Goal: Navigation & Orientation: Find specific page/section

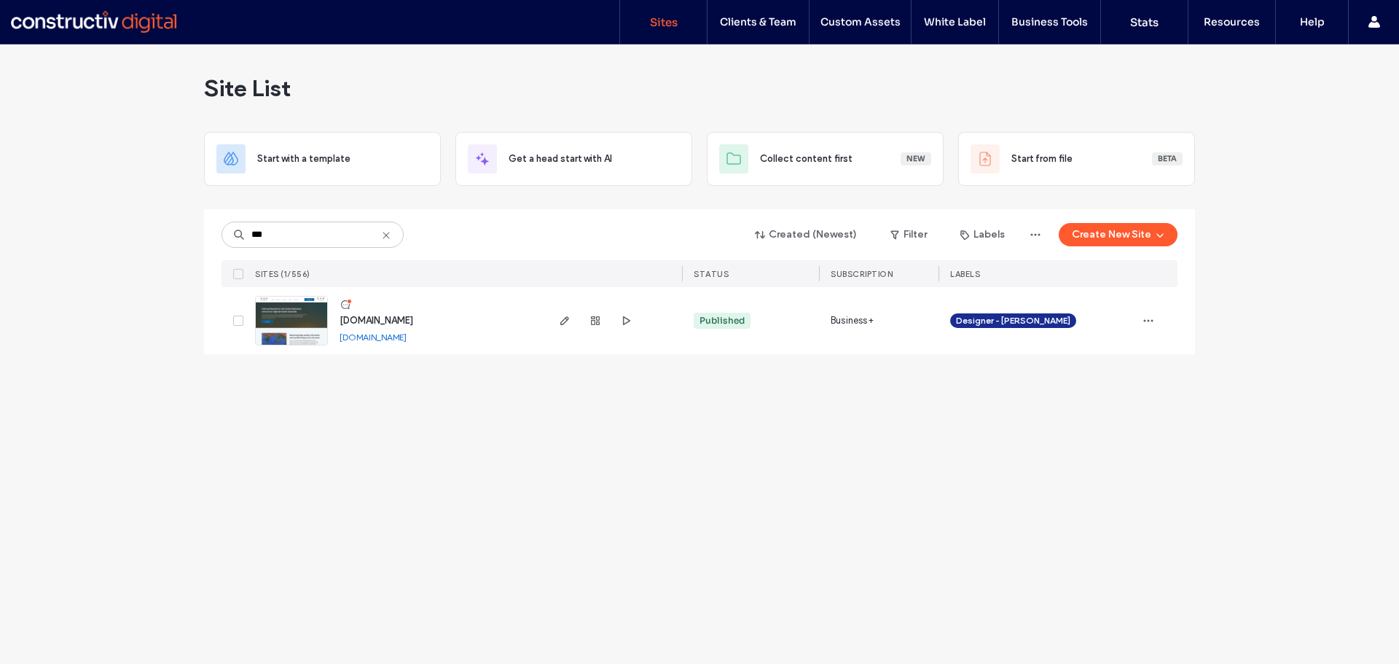
type input "***"
click at [388, 318] on span "[DOMAIN_NAME]" at bounding box center [377, 320] width 74 height 11
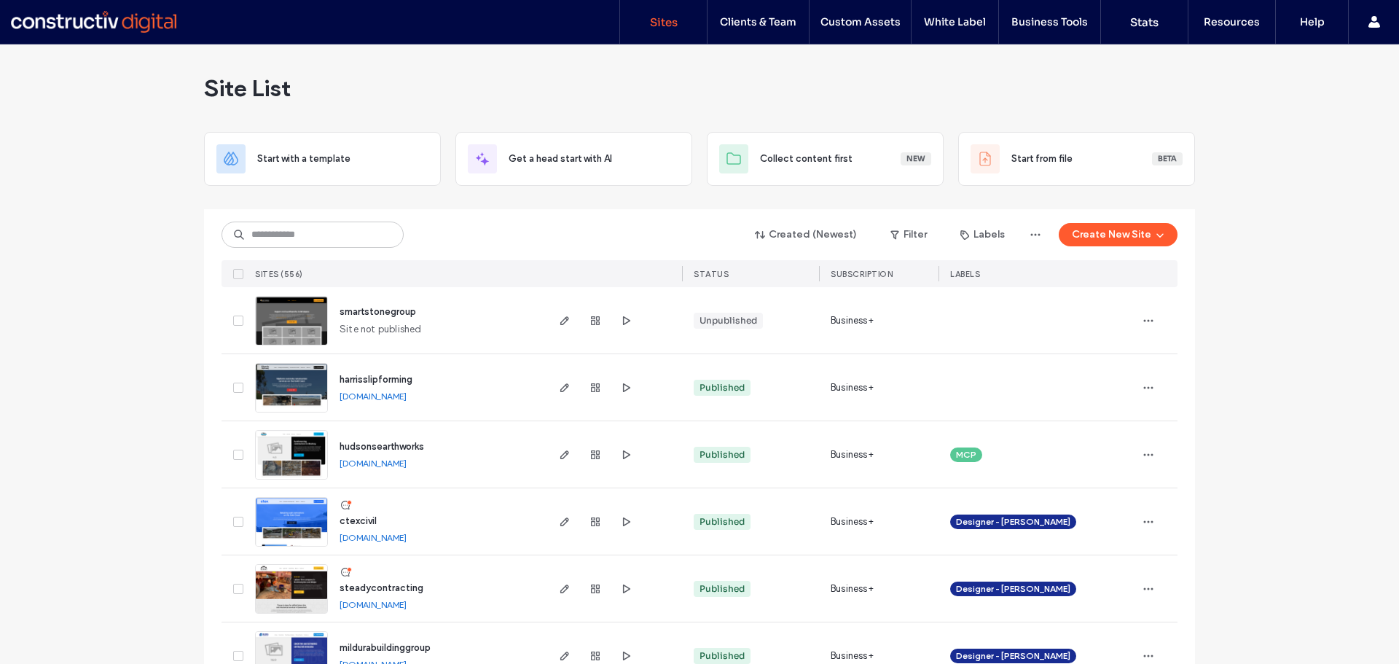
click at [354, 251] on div "Created (Newest) Filter Labels Create New Site SITES (556) STATUS SUBSCRIPTION …" at bounding box center [700, 248] width 956 height 78
click at [359, 237] on input at bounding box center [313, 235] width 182 height 26
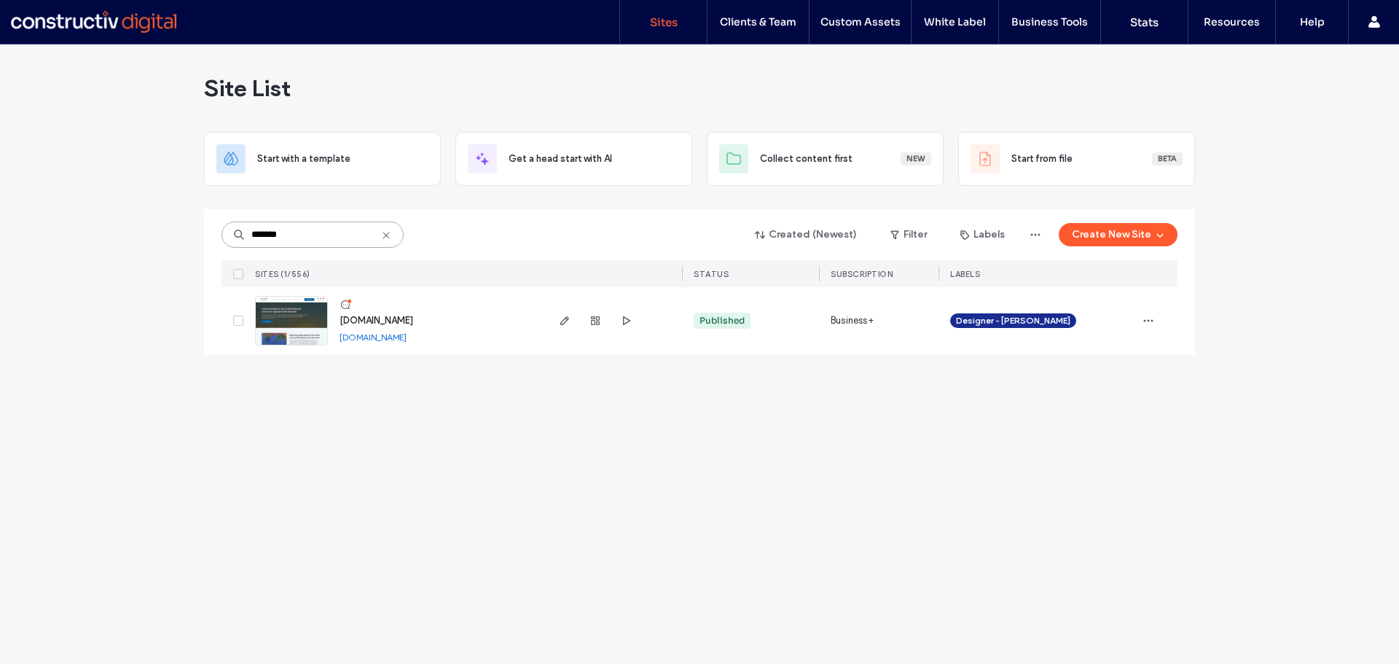
type input "*******"
click at [412, 316] on span "[DOMAIN_NAME]" at bounding box center [377, 320] width 74 height 11
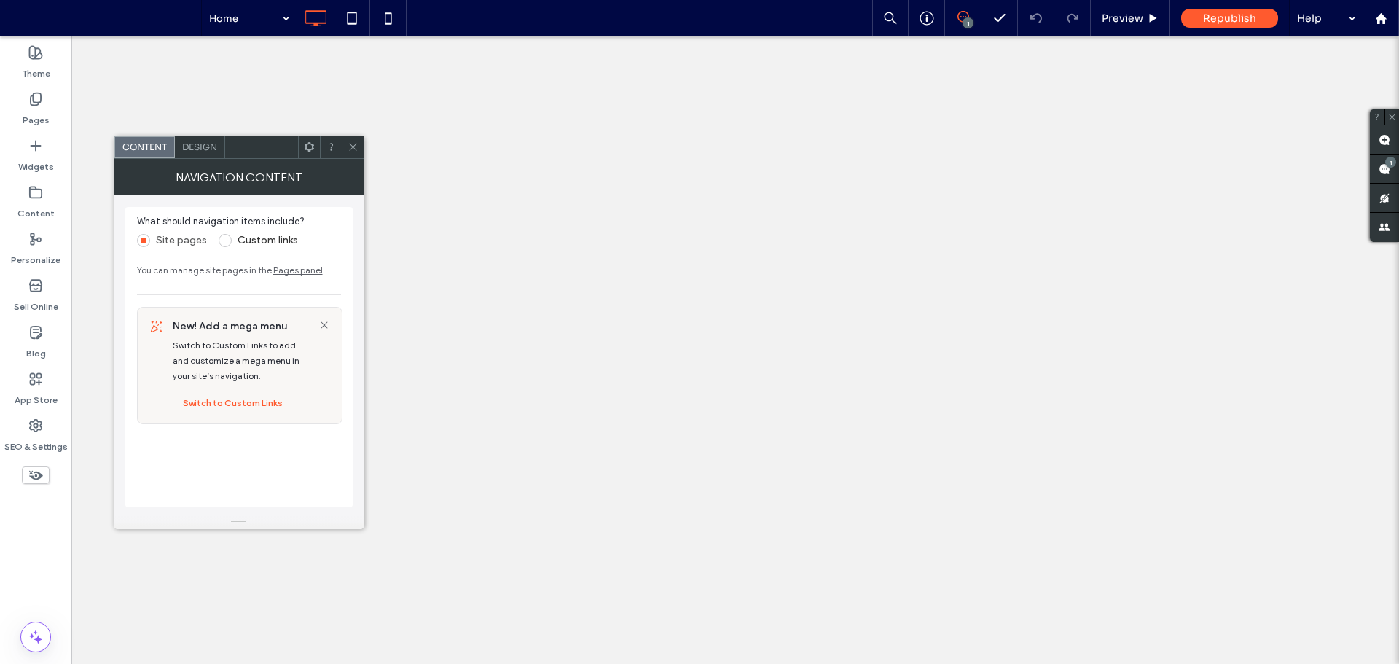
click at [44, 206] on label "Content" at bounding box center [35, 210] width 37 height 20
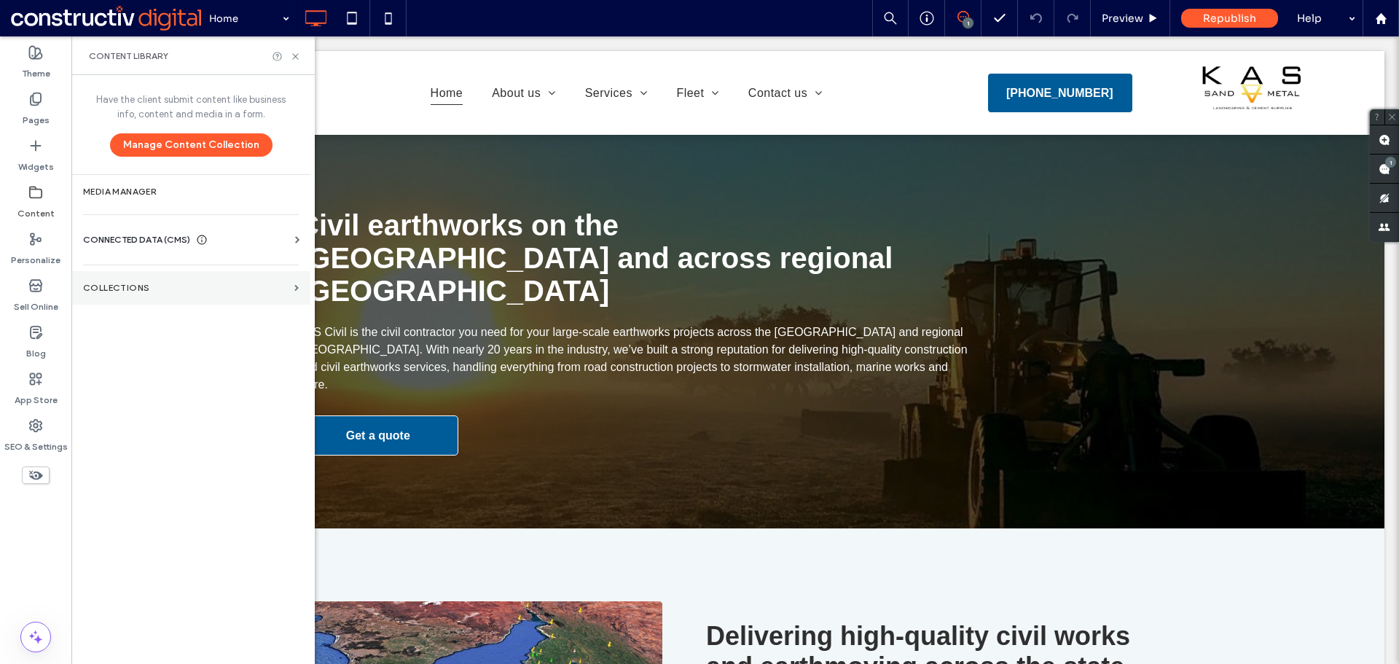
click at [152, 292] on label "Collections" at bounding box center [186, 288] width 206 height 10
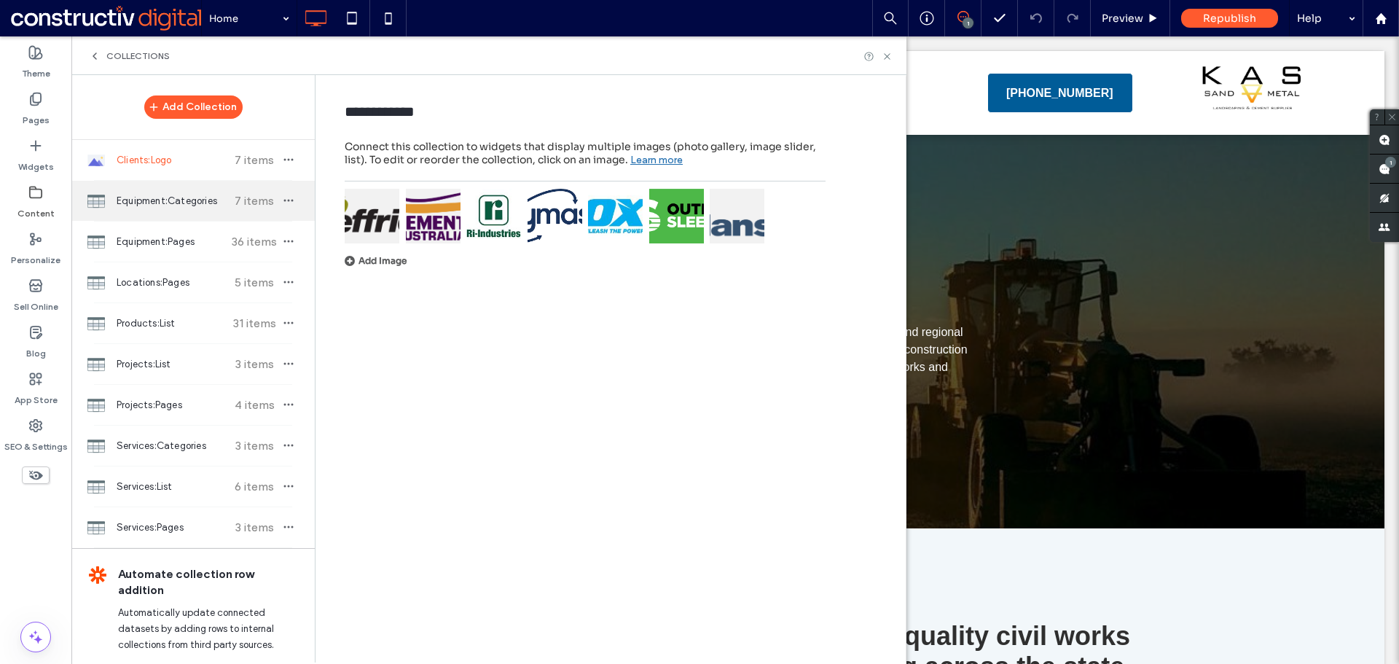
click at [137, 205] on span "Equipment:Categories" at bounding box center [171, 201] width 109 height 15
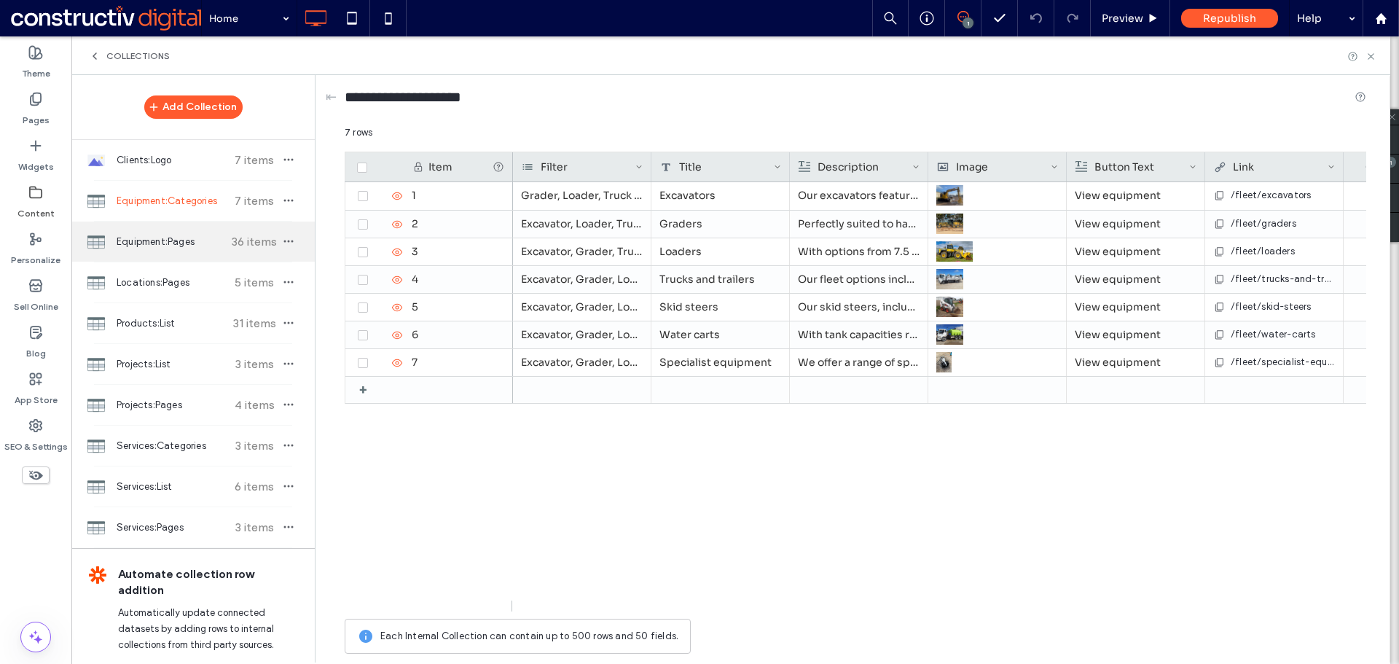
click at [137, 240] on span "Equipment:Pages" at bounding box center [171, 242] width 109 height 15
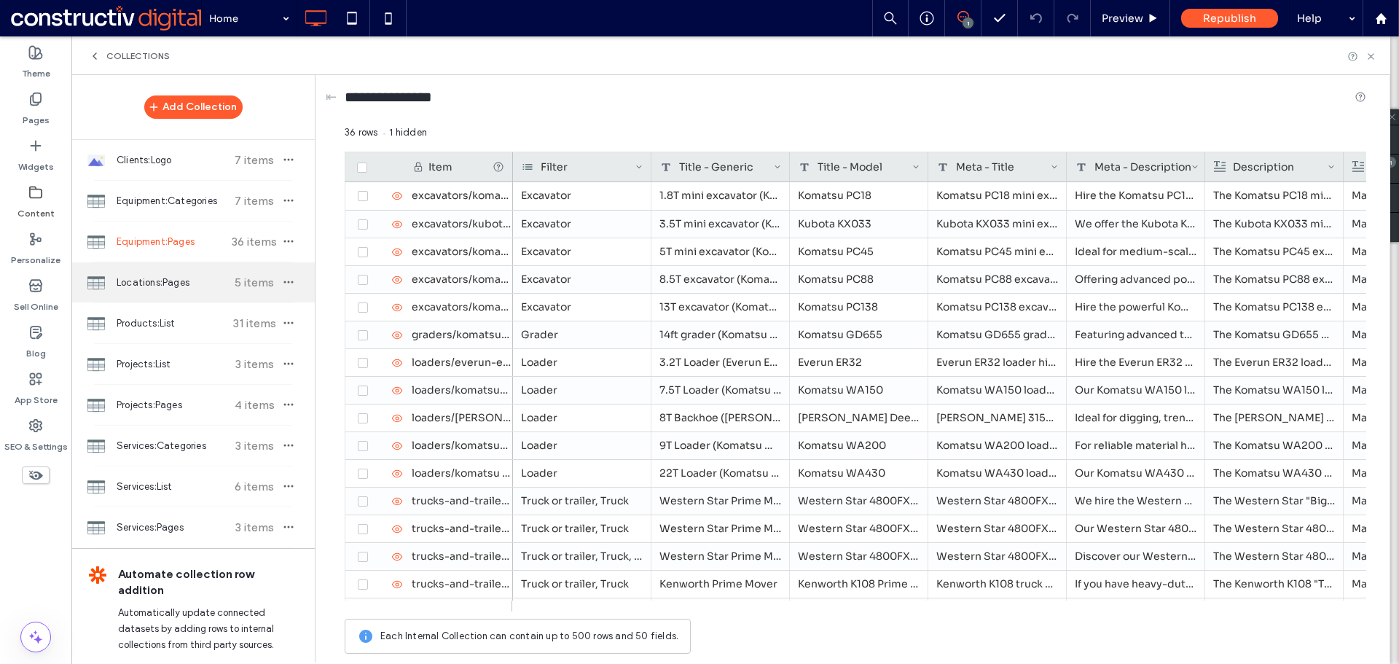
click at [146, 282] on span "Locations:Pages" at bounding box center [171, 282] width 109 height 15
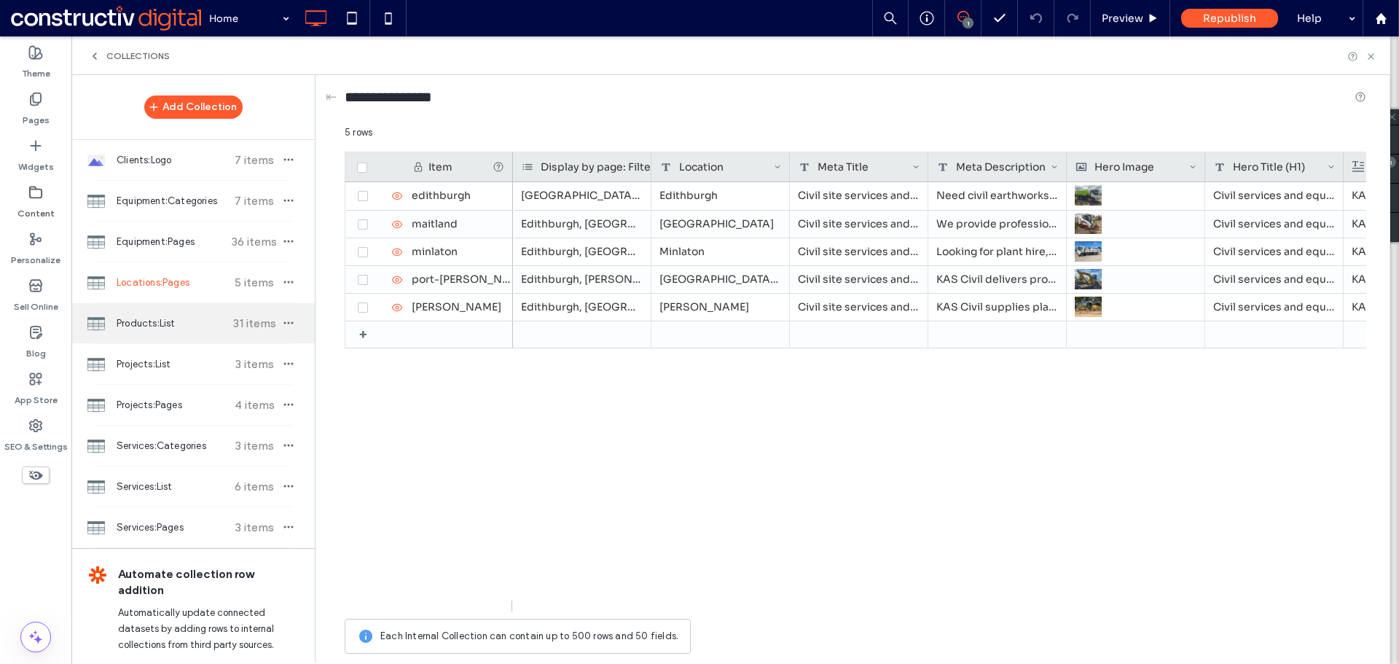
click at [145, 310] on div "Products:List 31 items" at bounding box center [192, 323] width 243 height 40
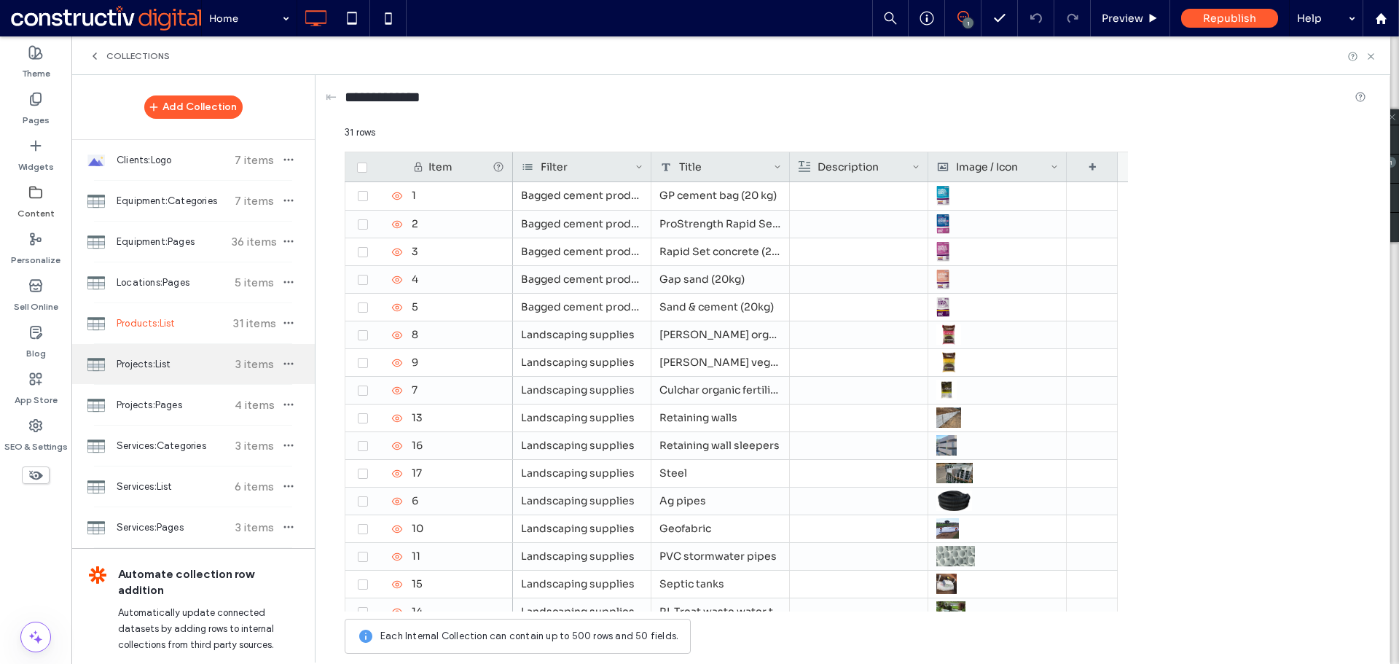
click at [152, 367] on span "Projects:List" at bounding box center [171, 364] width 109 height 15
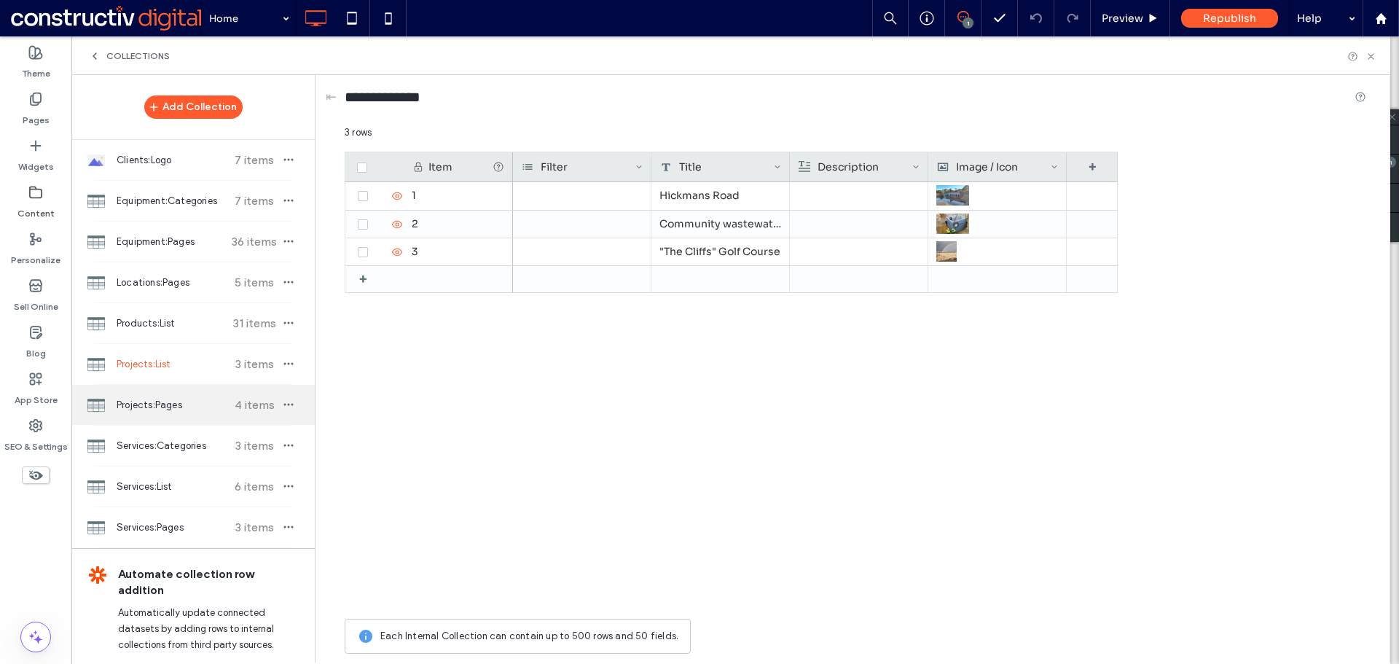
click at [152, 407] on span "Projects:Pages" at bounding box center [171, 405] width 109 height 15
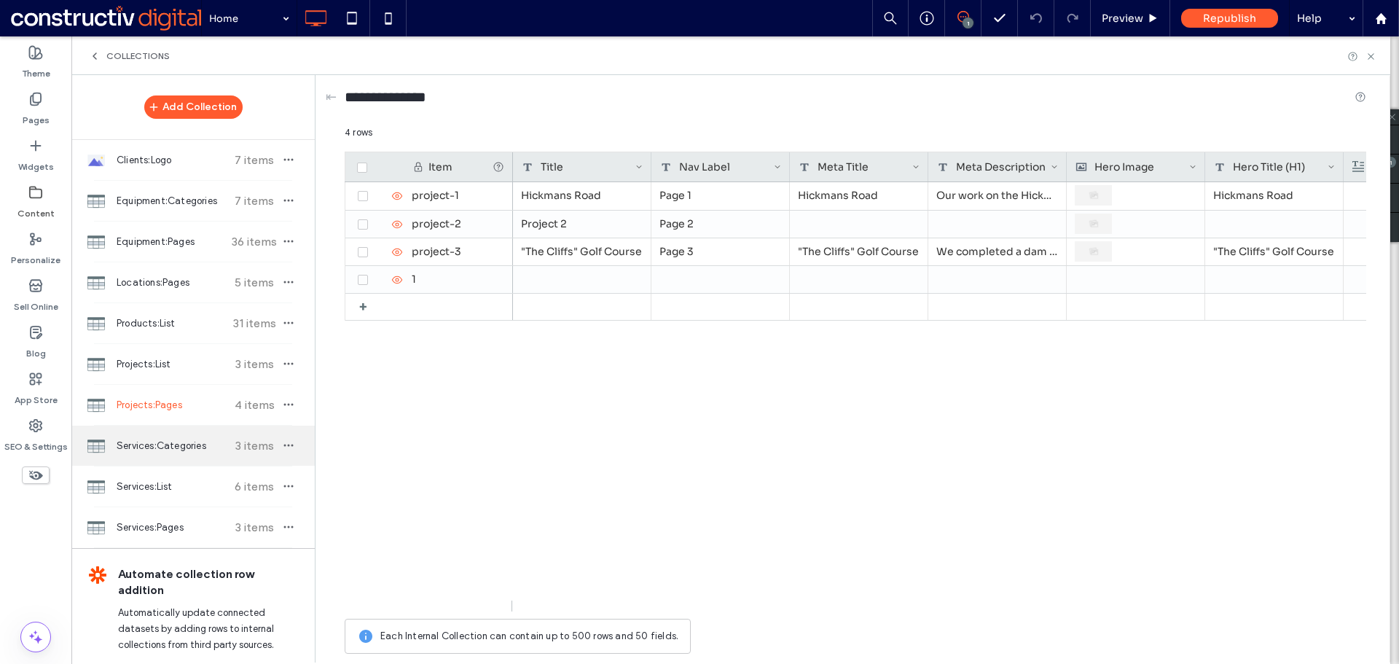
click at [154, 429] on div "Services:Categories 3 items" at bounding box center [192, 446] width 243 height 40
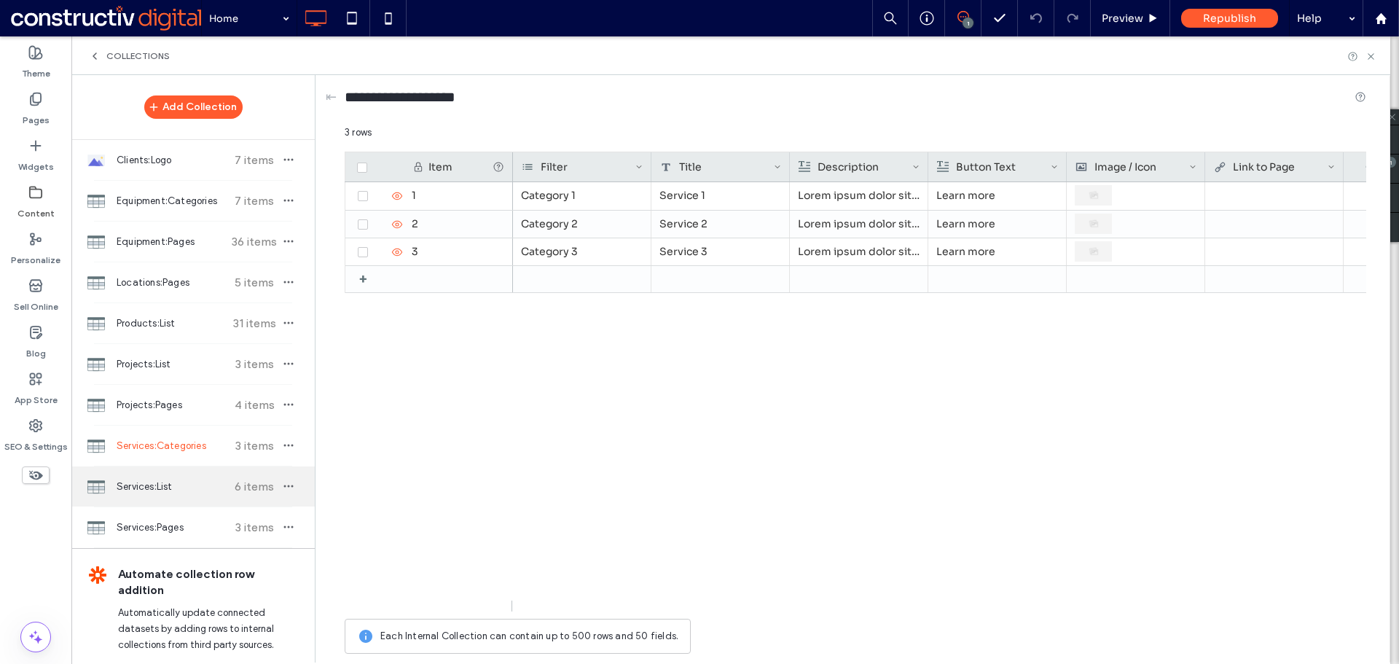
click at [153, 475] on div "Services:List 6 items" at bounding box center [192, 486] width 243 height 40
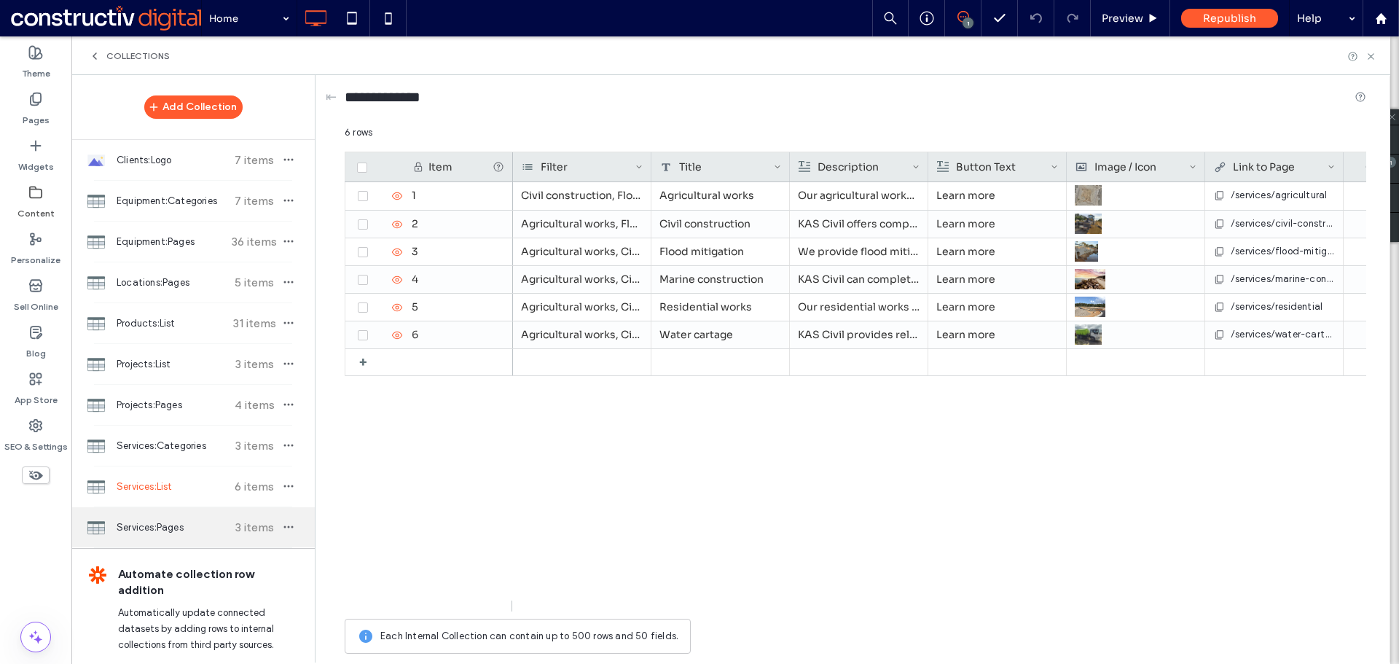
click at [163, 512] on div "Services:Pages 3 items" at bounding box center [192, 527] width 243 height 40
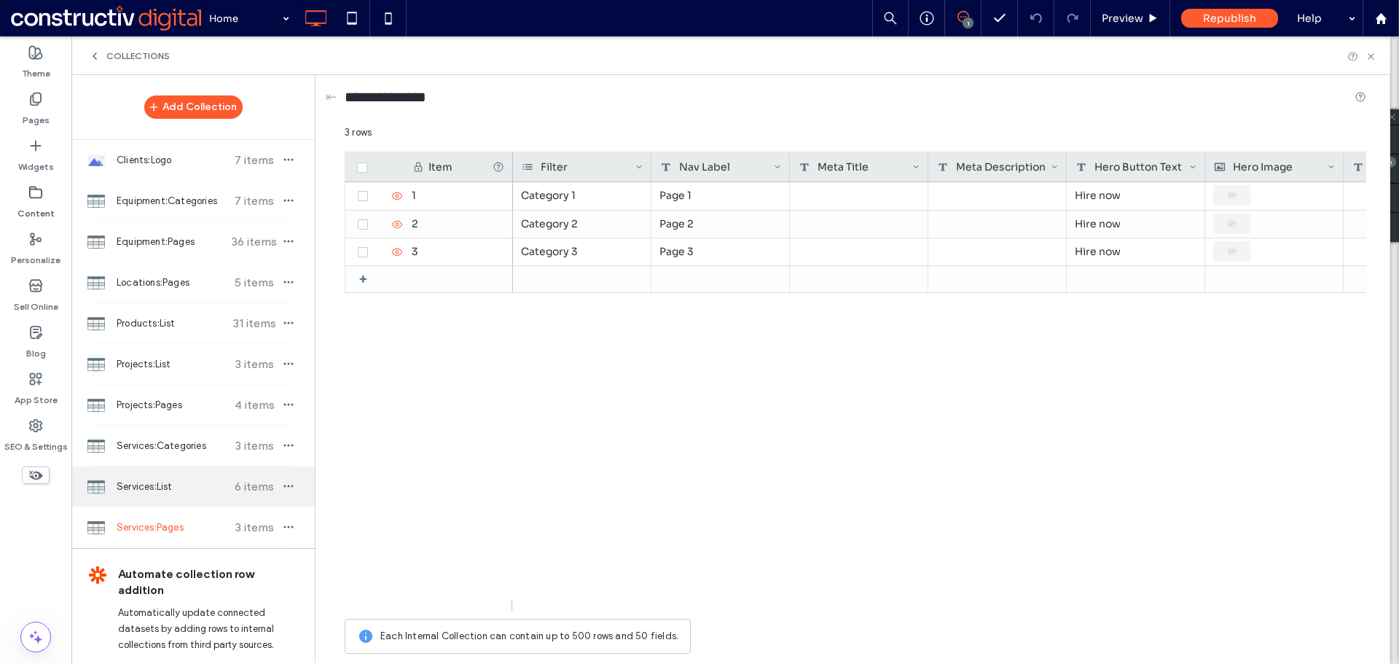
scroll to position [38, 0]
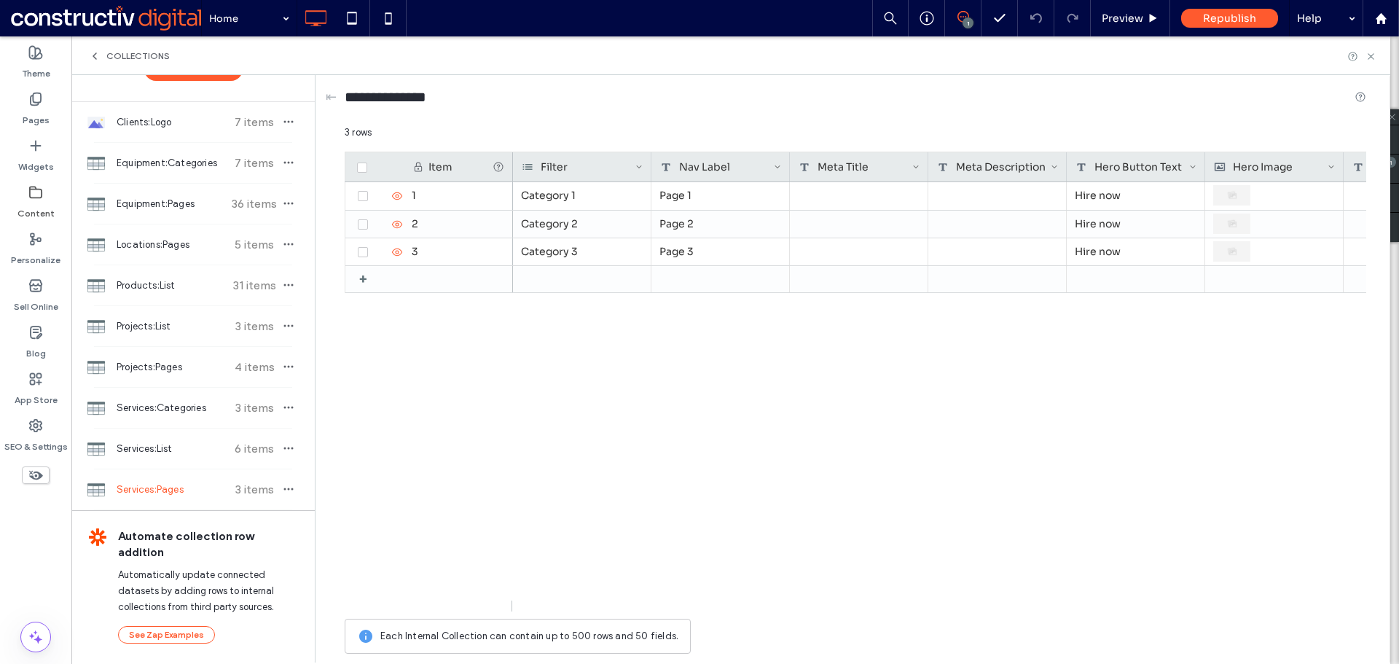
click at [31, 528] on div "Theme Pages Widgets Content Personalize Sell Online Blog App Store SEO & Settin…" at bounding box center [35, 349] width 71 height 627
click at [40, 108] on label "Pages" at bounding box center [36, 116] width 27 height 20
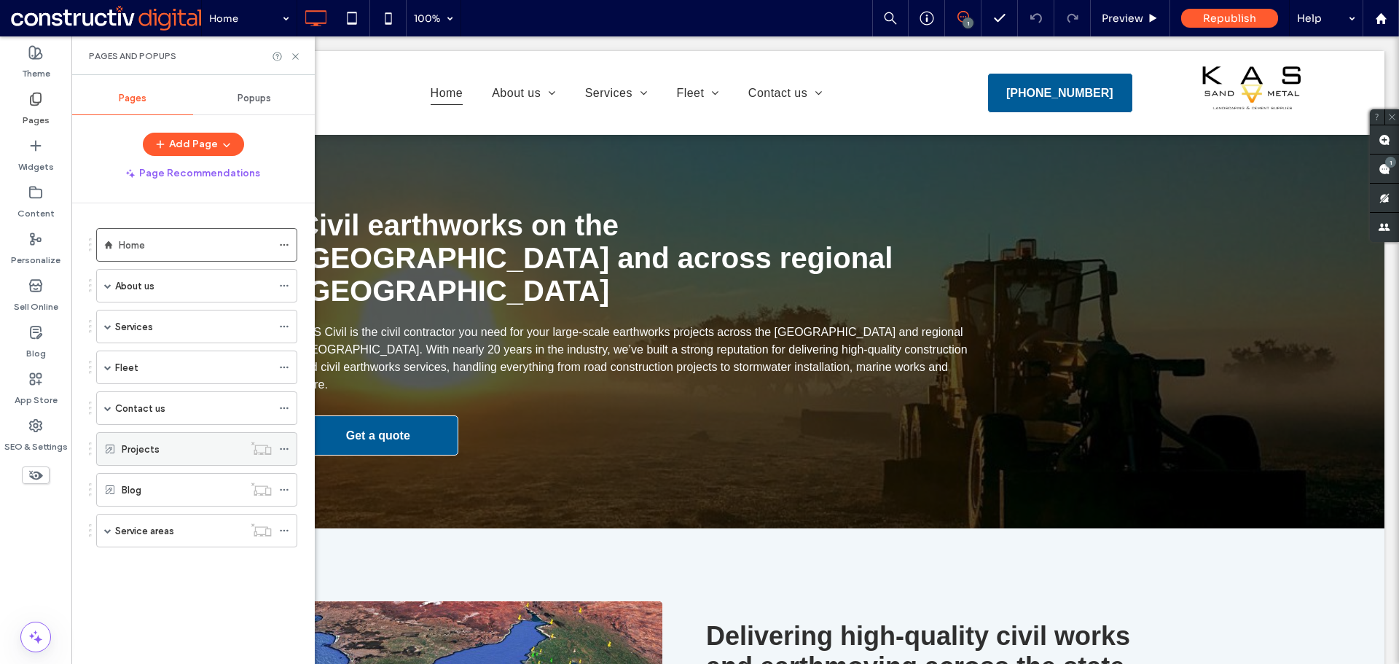
click at [152, 445] on label "Projects" at bounding box center [141, 450] width 38 height 26
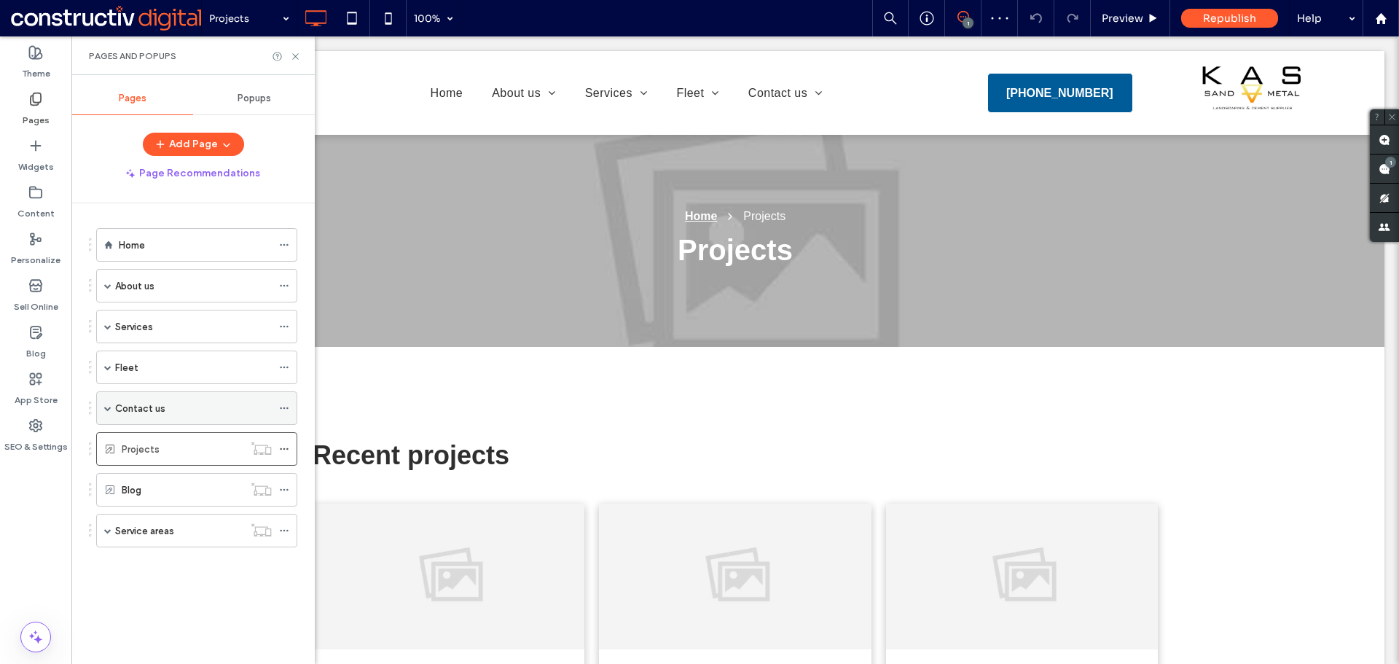
click at [188, 406] on div "Contact us" at bounding box center [193, 408] width 157 height 16
click at [184, 472] on div "Careers" at bounding box center [201, 475] width 142 height 16
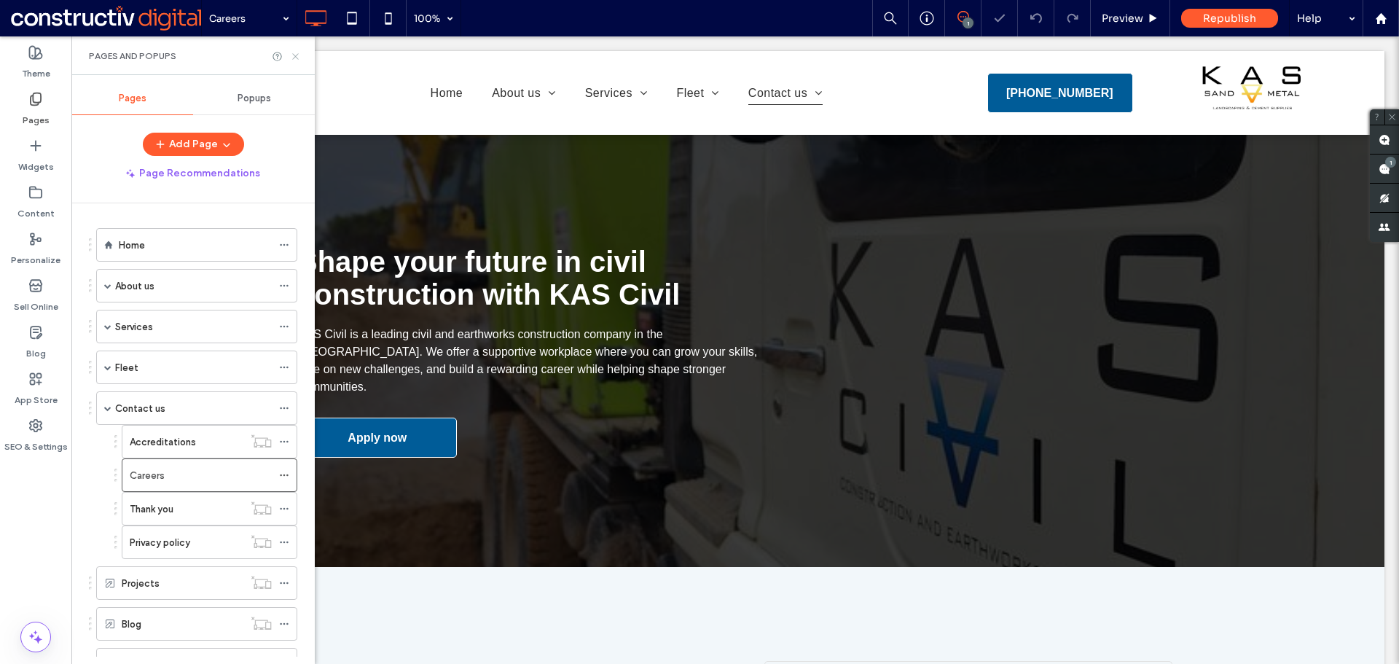
drag, startPoint x: 291, startPoint y: 55, endPoint x: 222, endPoint y: 23, distance: 76.6
click at [291, 55] on icon at bounding box center [295, 56] width 11 height 11
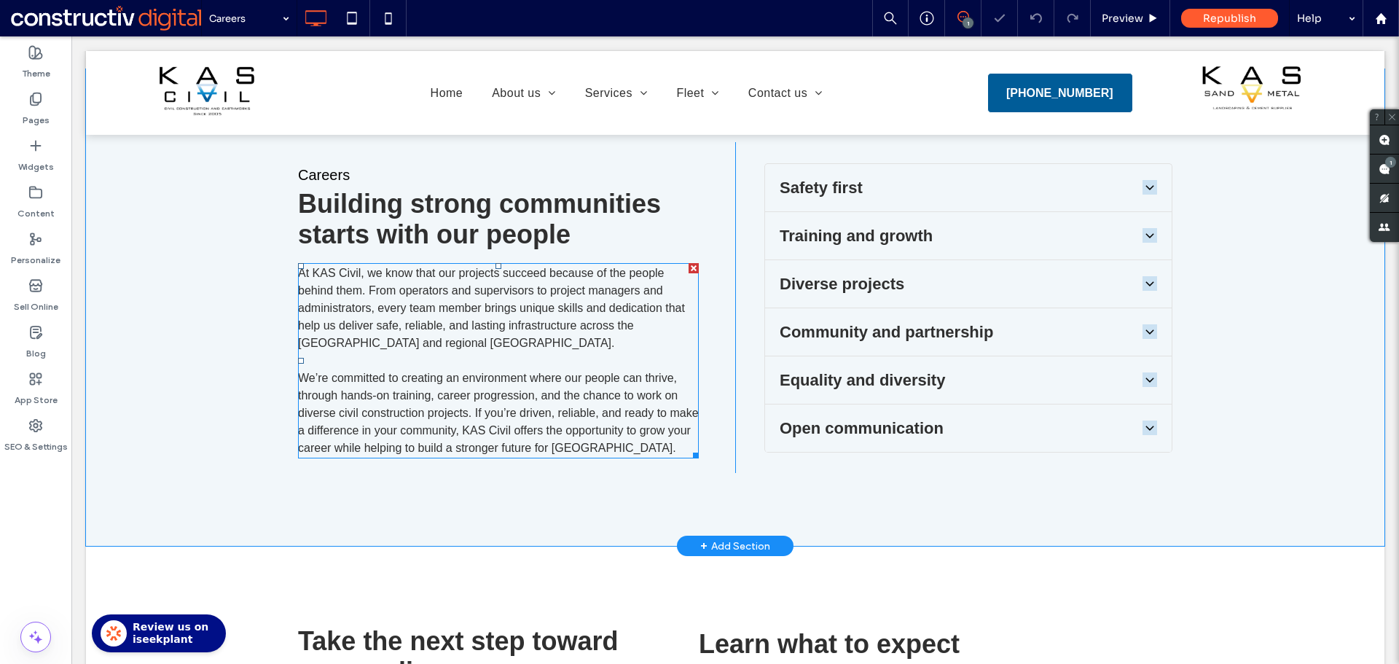
scroll to position [510, 0]
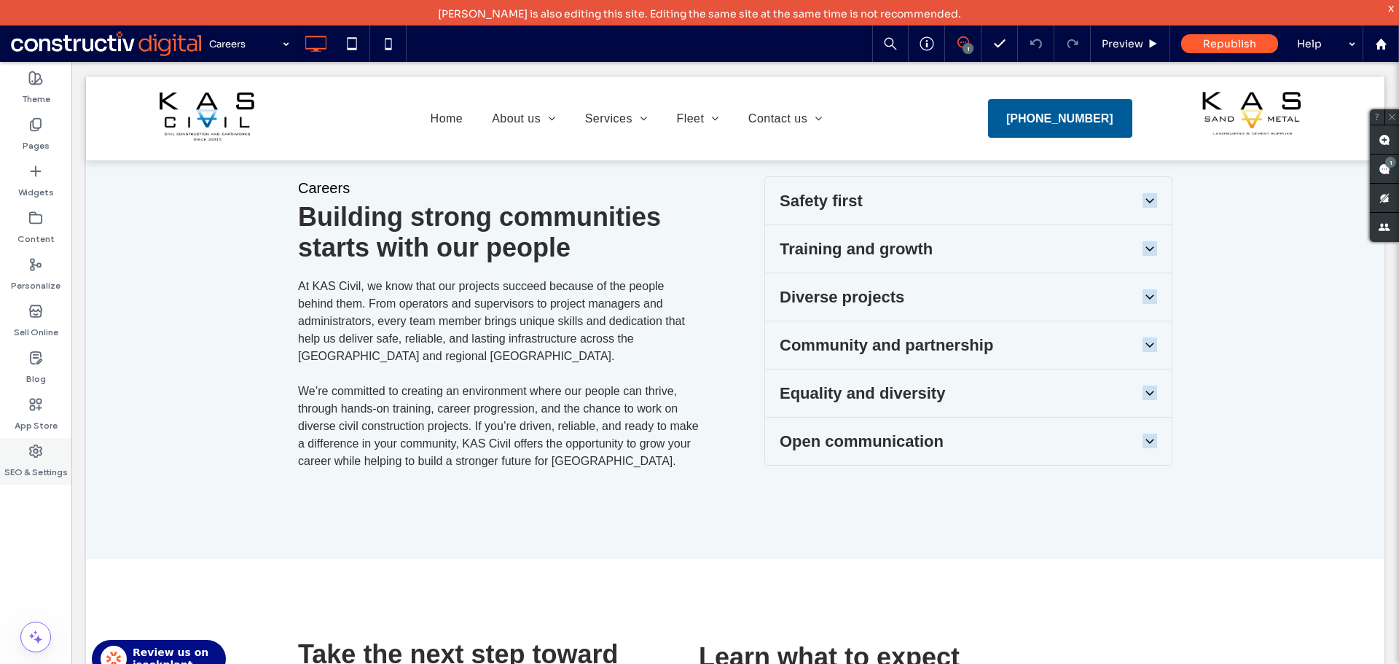
click at [46, 458] on div "SEO & Settings" at bounding box center [35, 461] width 71 height 47
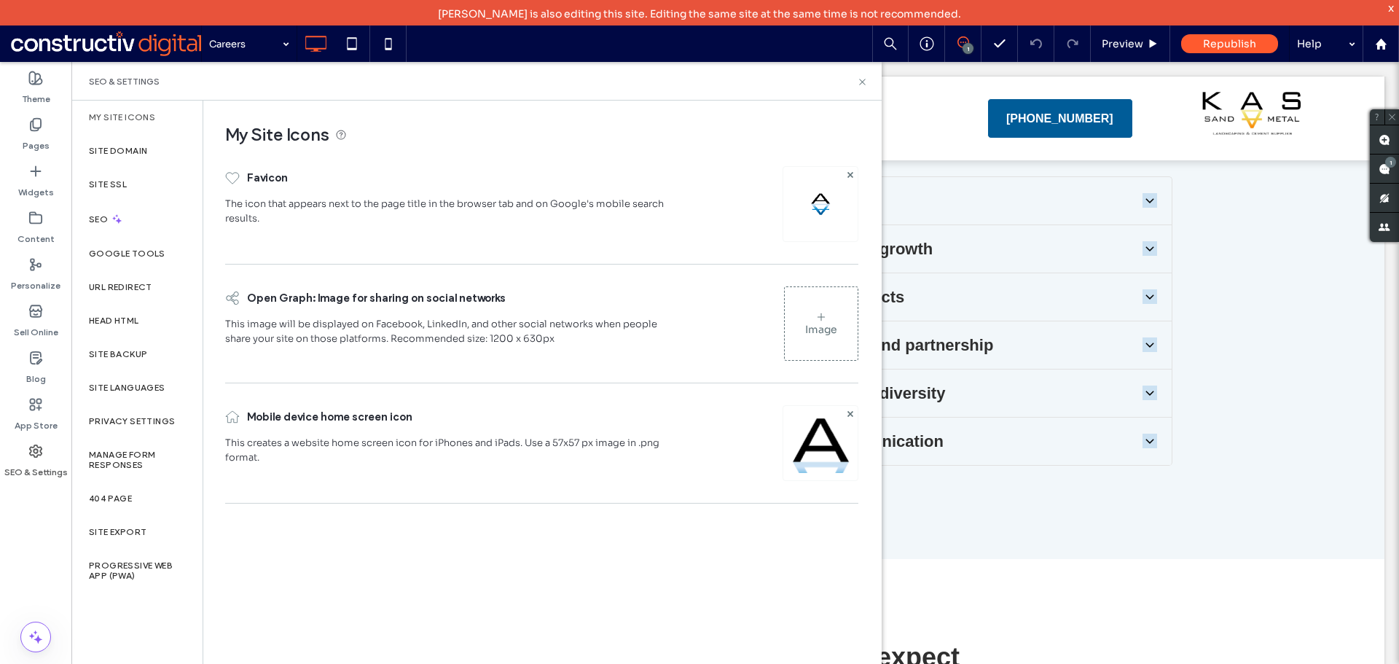
click at [47, 449] on div "SEO & Settings" at bounding box center [35, 461] width 71 height 47
click at [45, 235] on label "Content" at bounding box center [35, 235] width 37 height 20
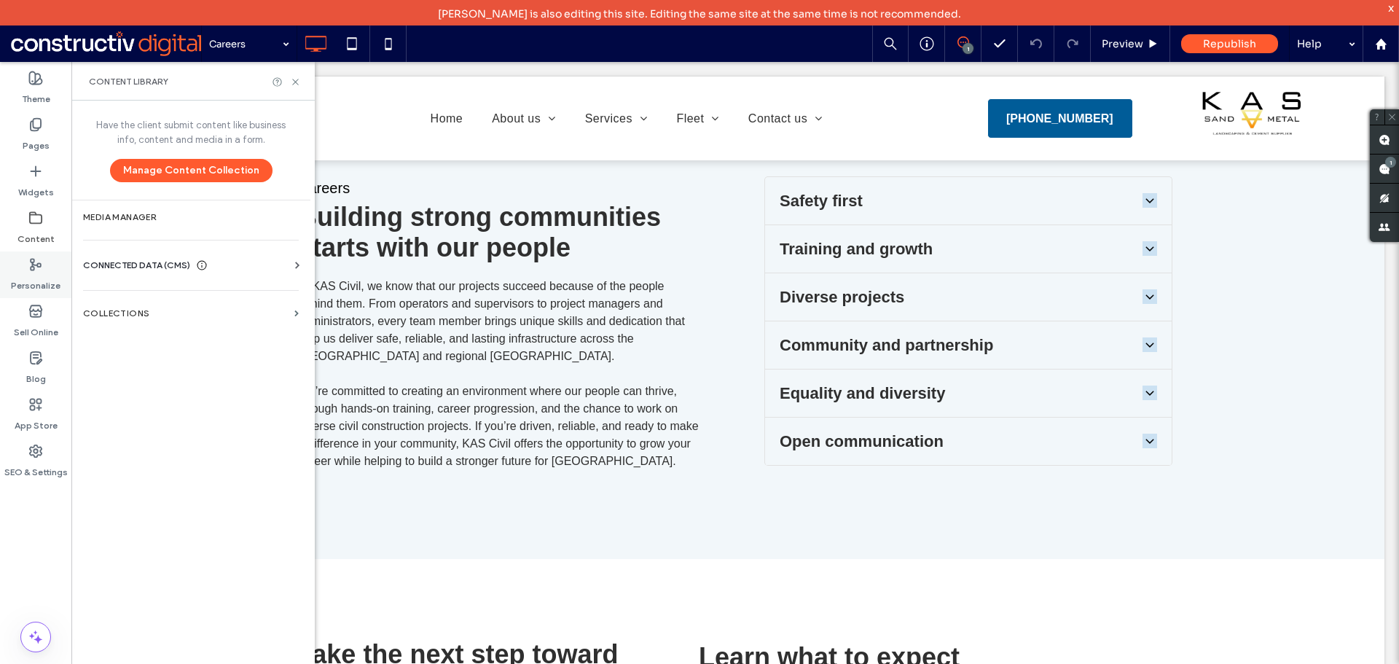
click at [35, 280] on label "Personalize" at bounding box center [36, 282] width 50 height 20
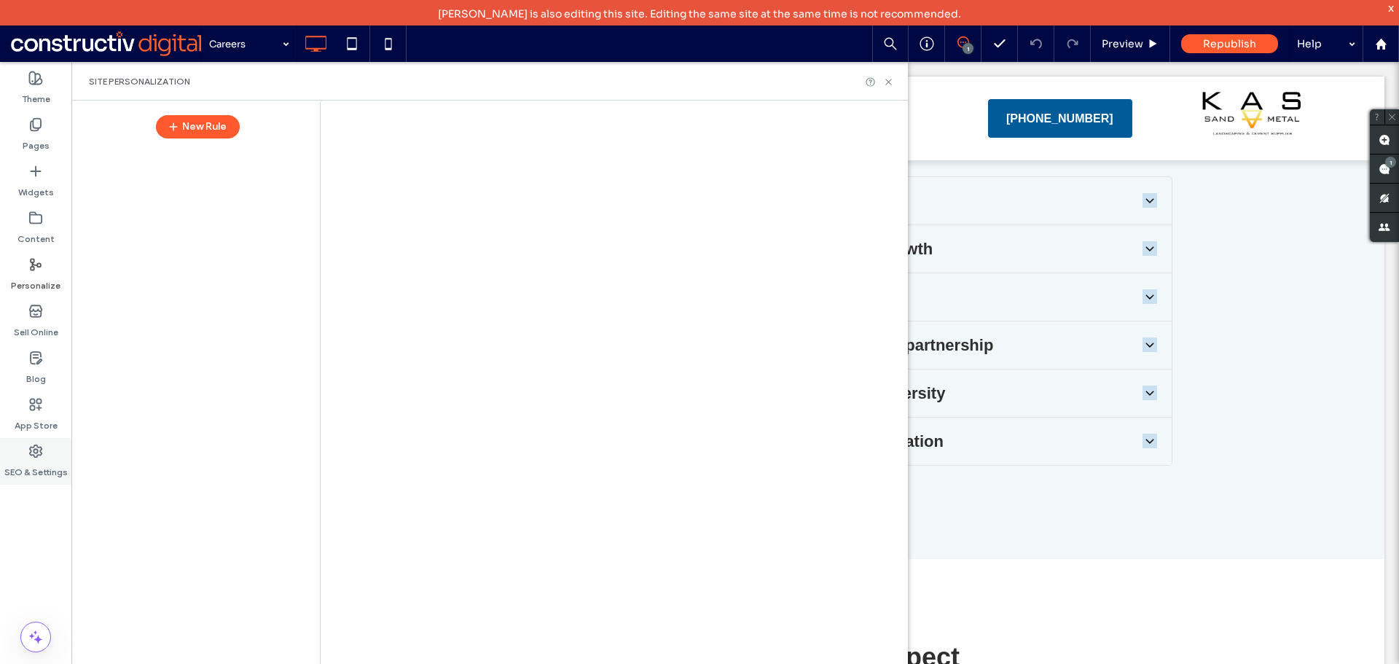
click at [38, 451] on use at bounding box center [36, 451] width 12 height 12
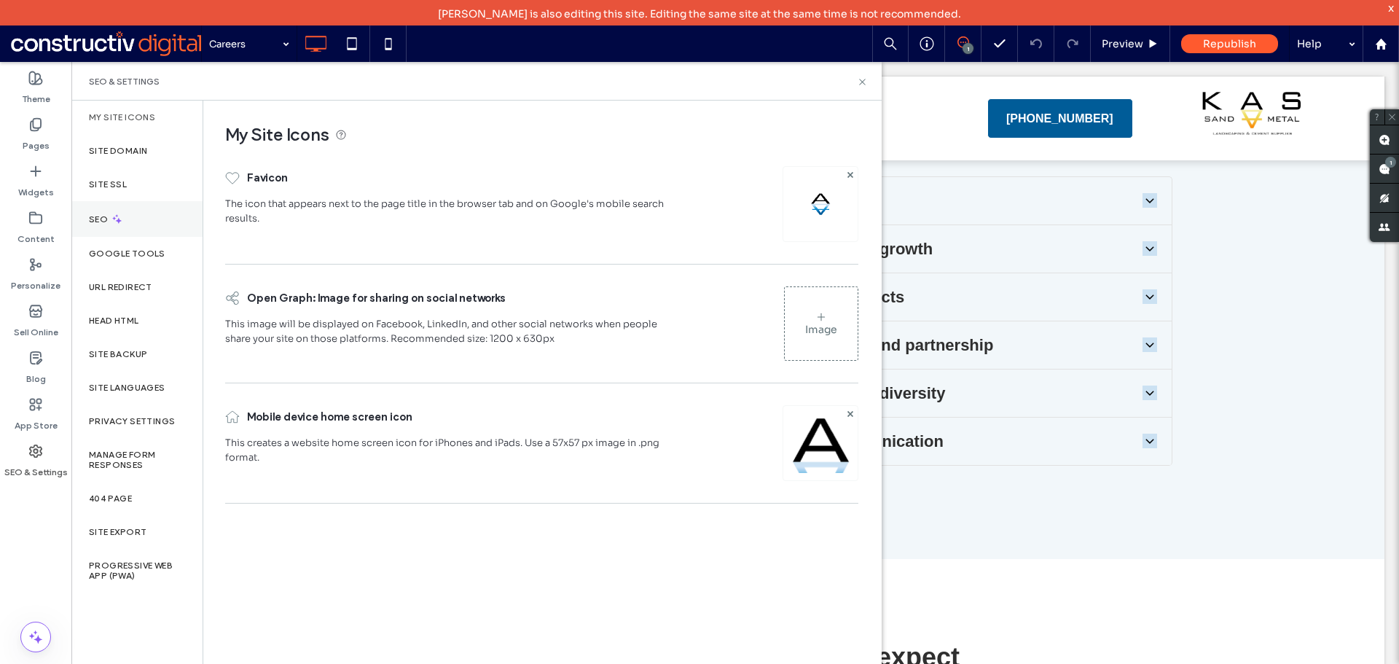
click at [135, 216] on div "SEO" at bounding box center [136, 219] width 131 height 36
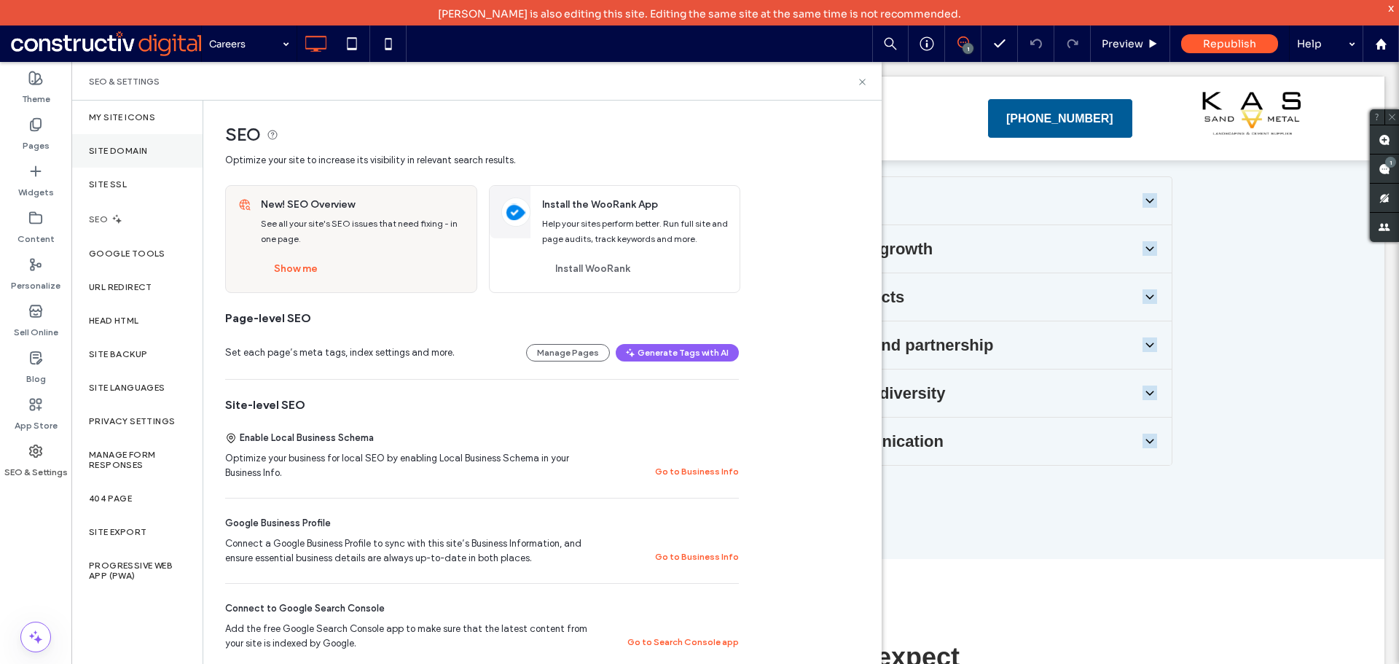
click at [133, 157] on div "Site Domain" at bounding box center [136, 151] width 131 height 34
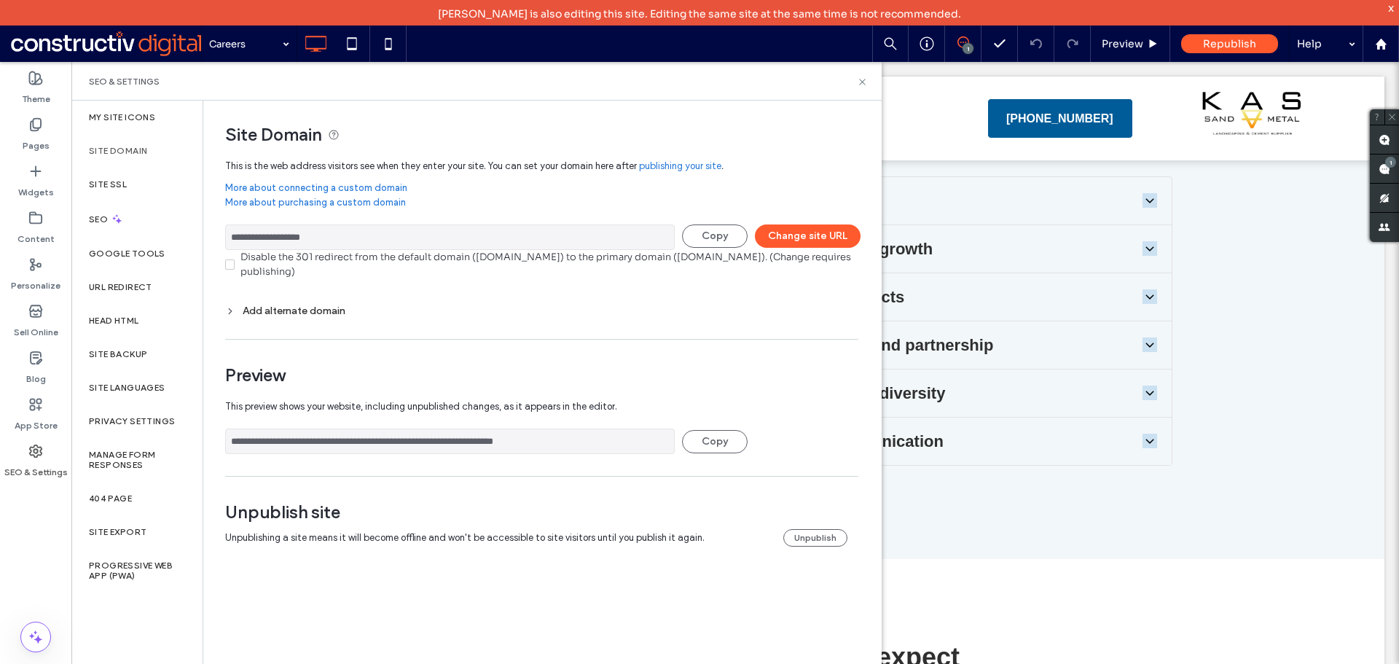
click at [542, 445] on input "**********" at bounding box center [450, 441] width 450 height 26
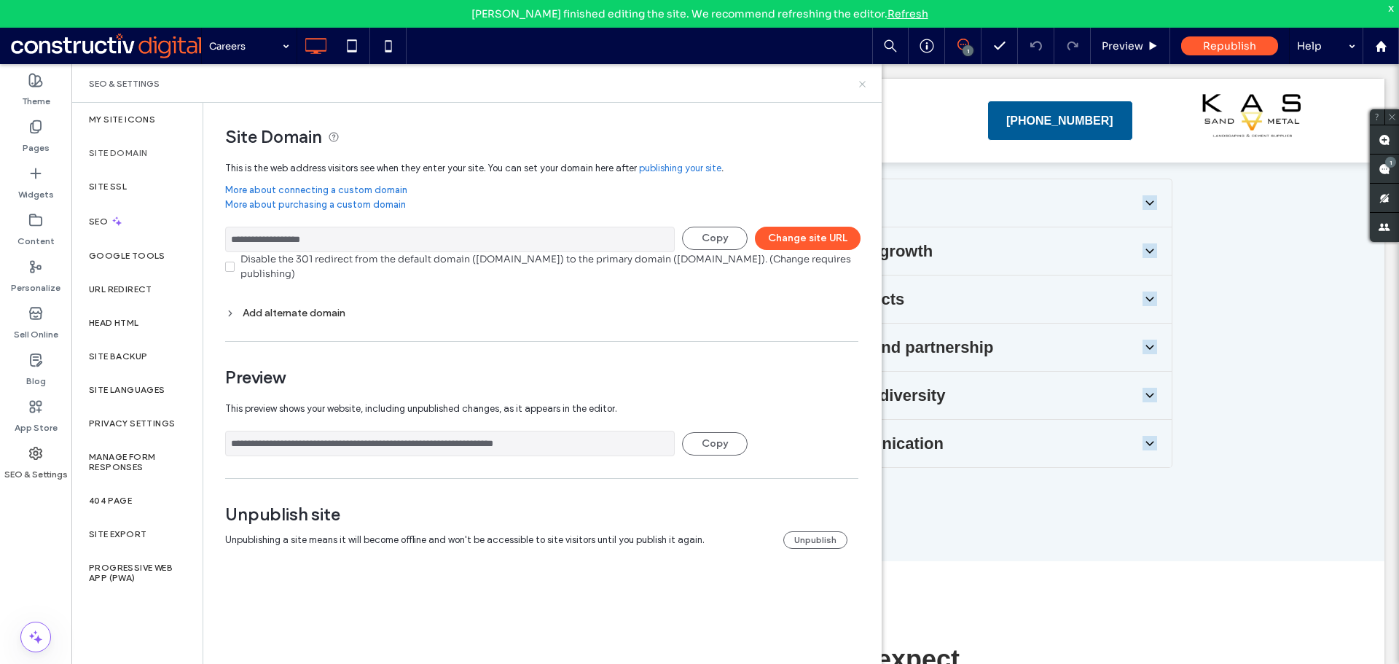
click at [858, 83] on icon at bounding box center [862, 84] width 11 height 11
